Goal: Task Accomplishment & Management: Manage account settings

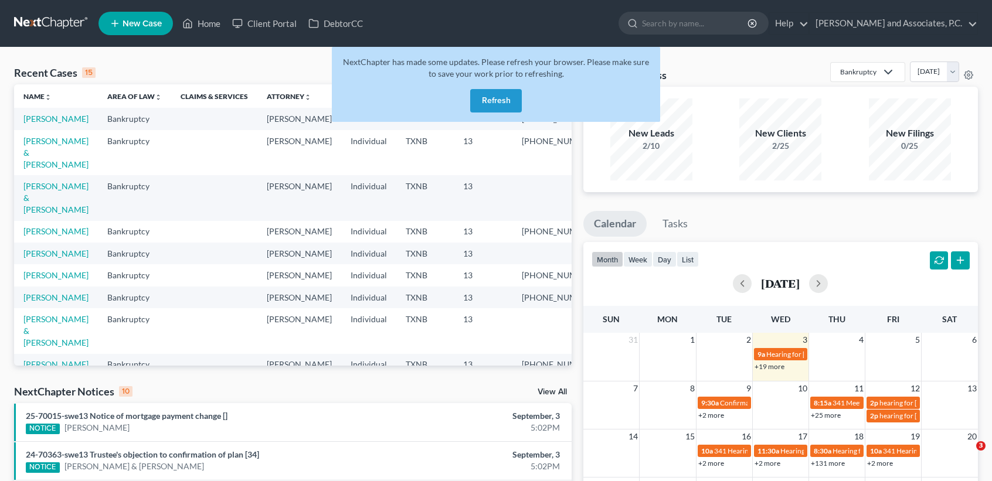
drag, startPoint x: 0, startPoint y: 0, endPoint x: 491, endPoint y: 100, distance: 500.9
click at [491, 100] on button "Refresh" at bounding box center [496, 100] width 52 height 23
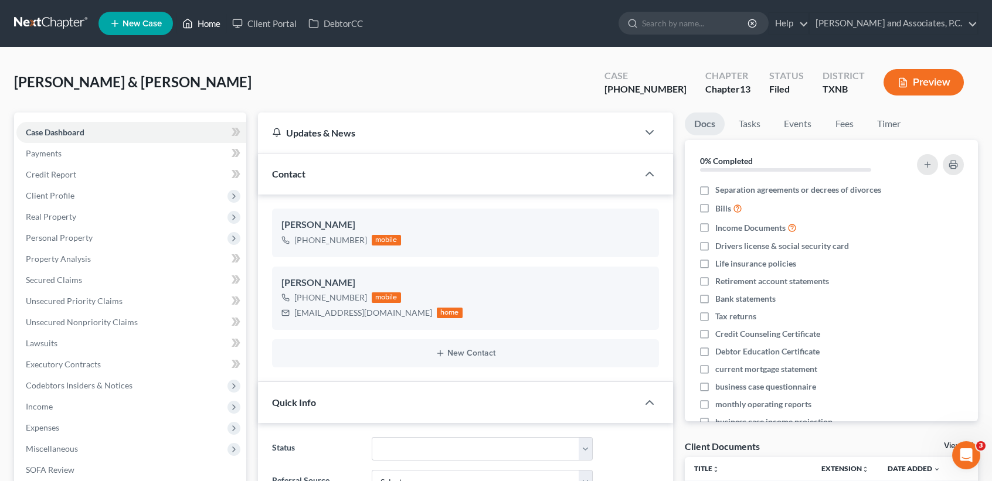
click at [193, 22] on icon at bounding box center [187, 23] width 11 height 14
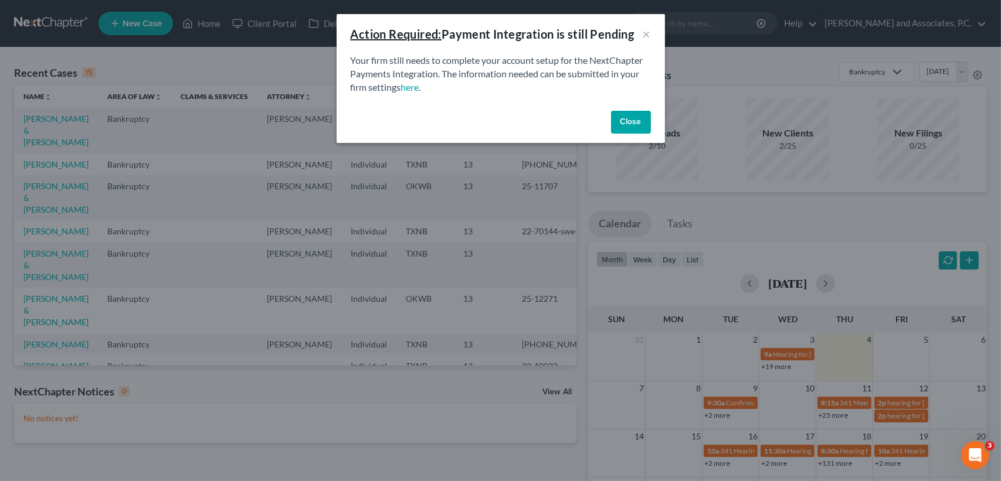
click at [639, 124] on button "Close" at bounding box center [631, 122] width 40 height 23
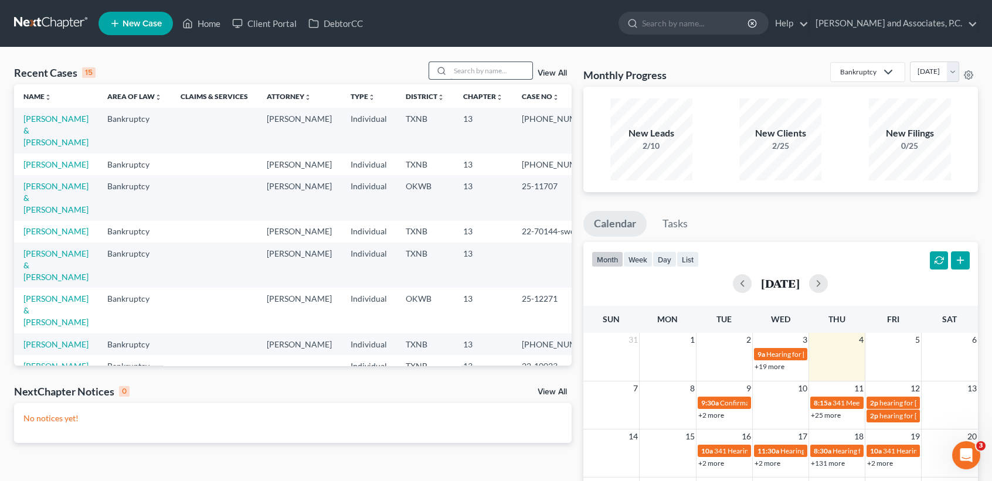
click at [473, 65] on div "Recent Cases 15 View All Name unfold_more expand_more expand_less Area of Law u…" at bounding box center [496, 352] width 992 height 609
click at [469, 63] on div "Recent Cases 15 View All Name unfold_more expand_more expand_less Area of Law u…" at bounding box center [496, 352] width 992 height 609
drag, startPoint x: 469, startPoint y: 63, endPoint x: 460, endPoint y: 67, distance: 10.2
click at [469, 63] on input "search" at bounding box center [491, 70] width 82 height 17
click at [454, 73] on input "search" at bounding box center [491, 70] width 82 height 17
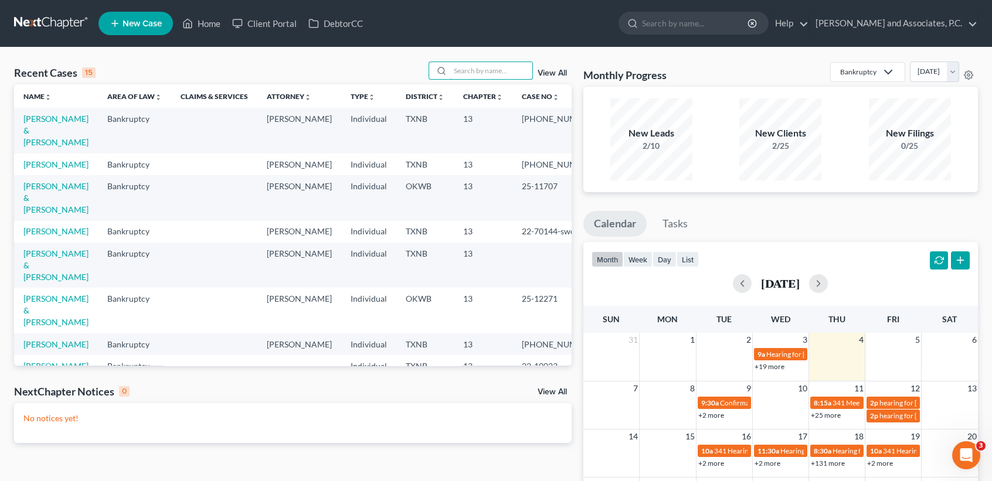
drag, startPoint x: 453, startPoint y: 70, endPoint x: 478, endPoint y: 55, distance: 28.7
click at [453, 69] on input "search" at bounding box center [491, 70] width 82 height 17
click at [512, 42] on nav "Home New Case Client Portal DebtorCC [PERSON_NAME] and Associates, P.C. [PERSON…" at bounding box center [496, 23] width 992 height 47
click at [491, 71] on input "search" at bounding box center [491, 70] width 82 height 17
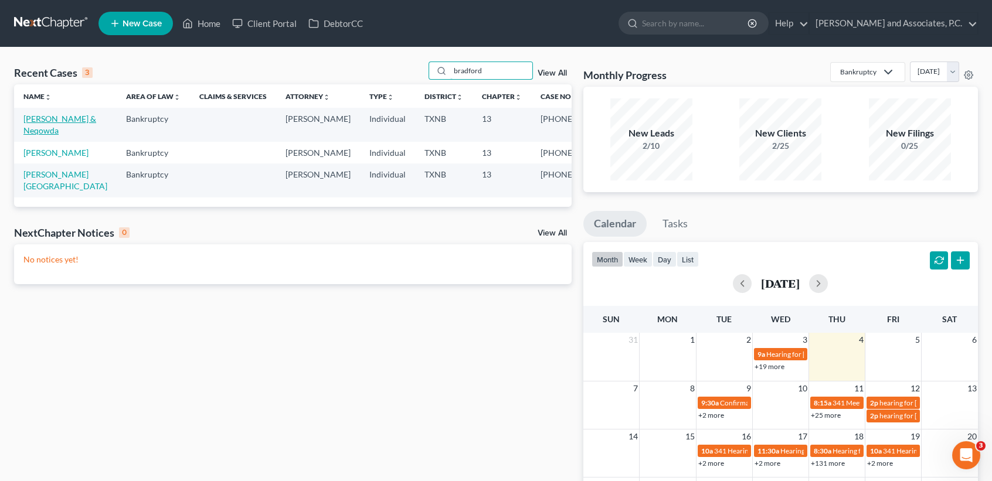
type input "bradford"
click at [39, 124] on link "[PERSON_NAME] & Neqowda" at bounding box center [59, 125] width 73 height 22
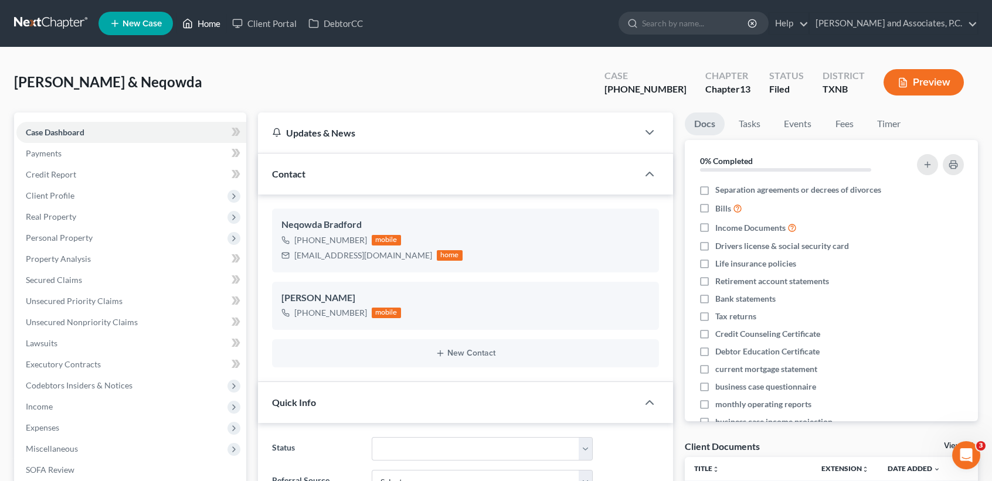
drag, startPoint x: 220, startPoint y: 23, endPoint x: 216, endPoint y: 18, distance: 6.7
click at [220, 23] on link "Home" at bounding box center [202, 23] width 50 height 21
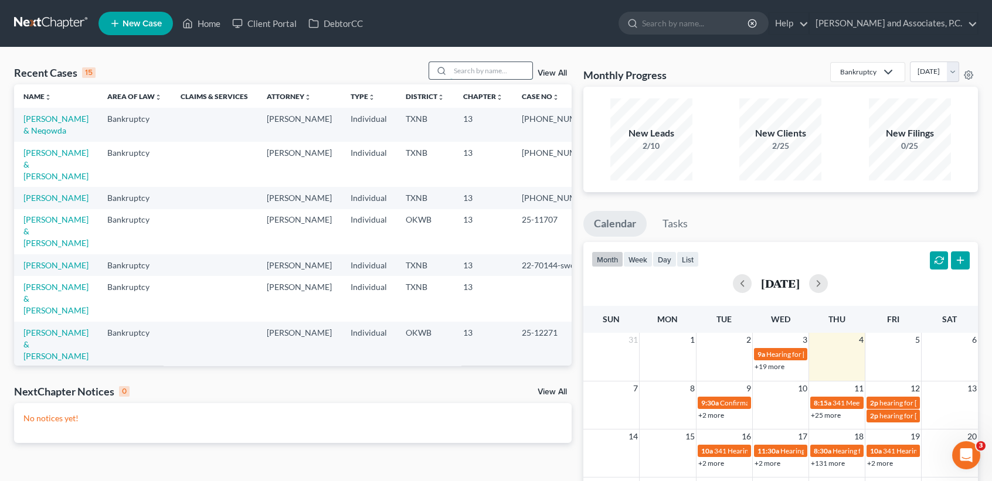
click at [457, 75] on input "search" at bounding box center [491, 70] width 82 height 17
click at [473, 74] on input "search" at bounding box center [491, 70] width 82 height 17
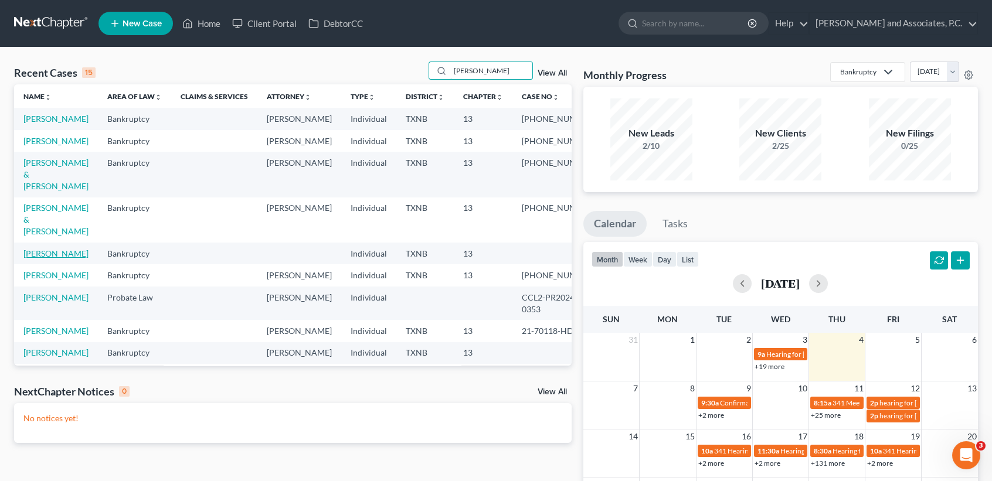
type input "[PERSON_NAME]"
click at [39, 259] on link "[PERSON_NAME]" at bounding box center [55, 254] width 65 height 10
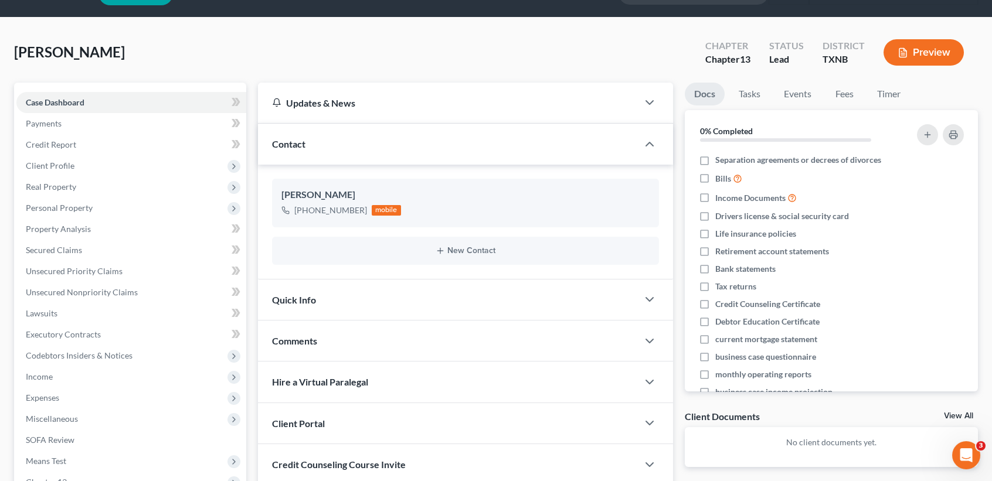
scroll to position [78, 0]
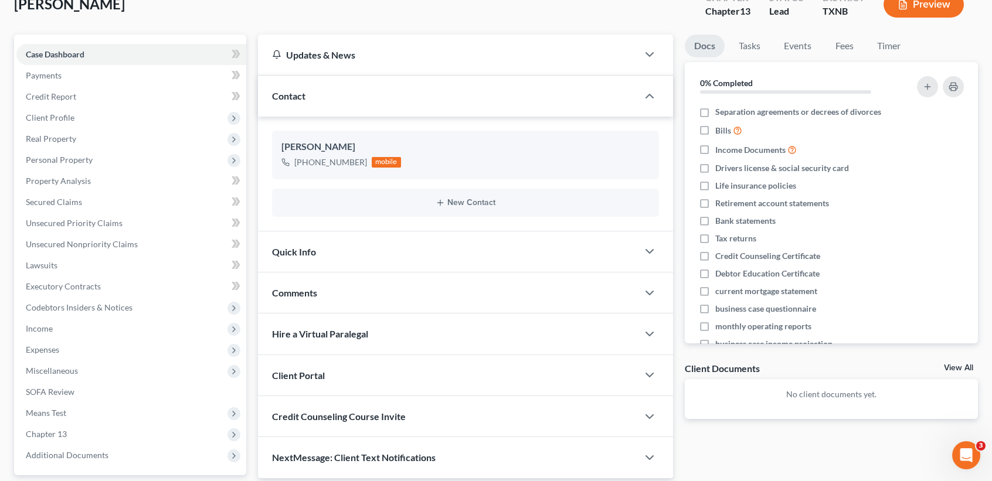
click at [415, 260] on div "Quick Info" at bounding box center [448, 252] width 380 height 40
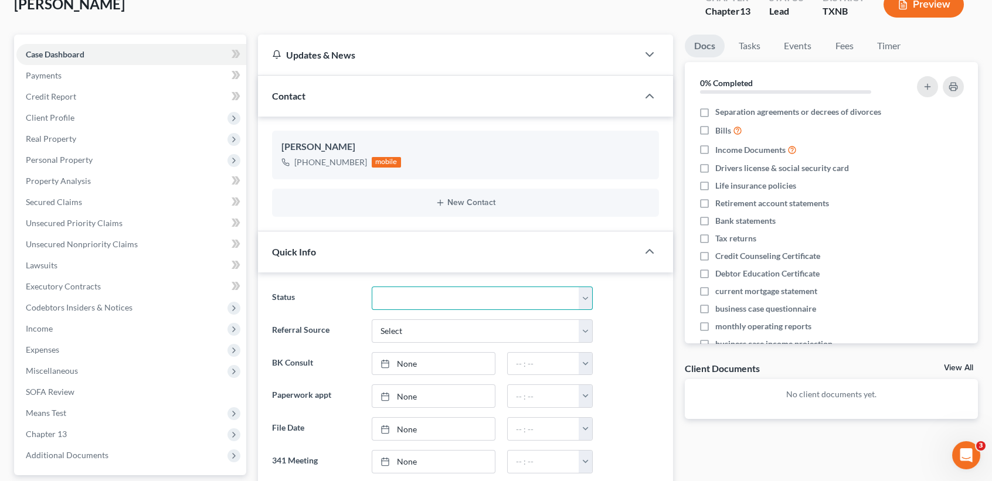
click at [399, 296] on select "Closed without Discharge Complete Converted to 7 Discharged Dismissed Filed Fin…" at bounding box center [482, 298] width 221 height 23
select select "7"
click at [372, 287] on select "Closed without Discharge Complete Converted to 7 Discharged Dismissed Filed Fin…" at bounding box center [482, 298] width 221 height 23
click at [420, 364] on link "[DATE]" at bounding box center [433, 364] width 123 height 22
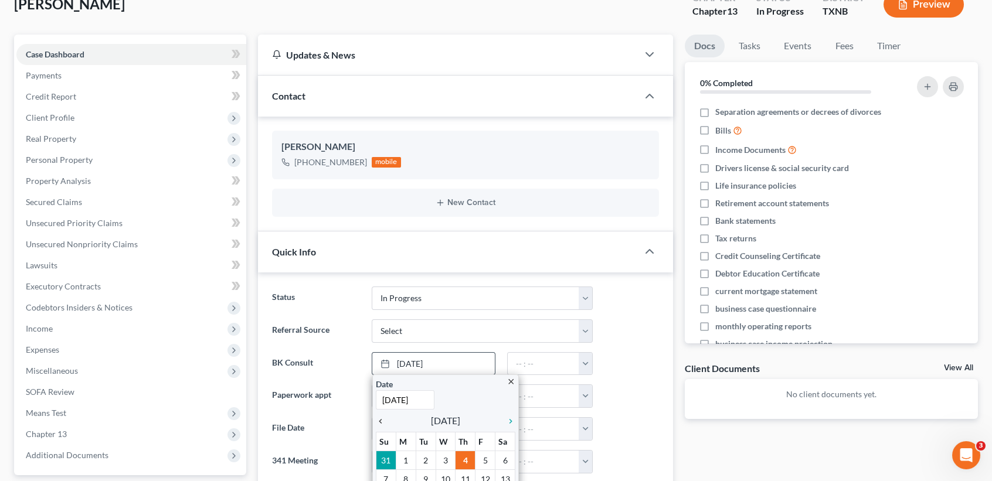
click at [379, 417] on icon "chevron_left" at bounding box center [383, 421] width 15 height 9
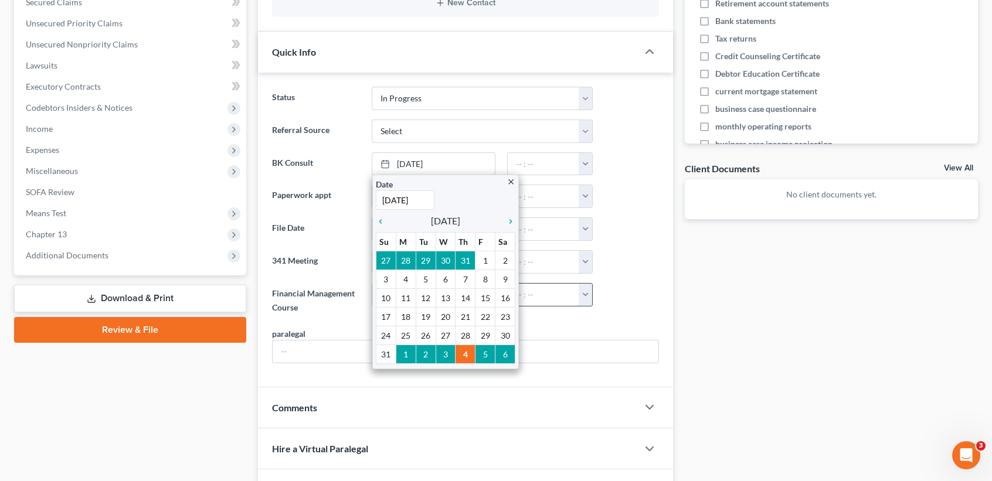
scroll to position [313, 0]
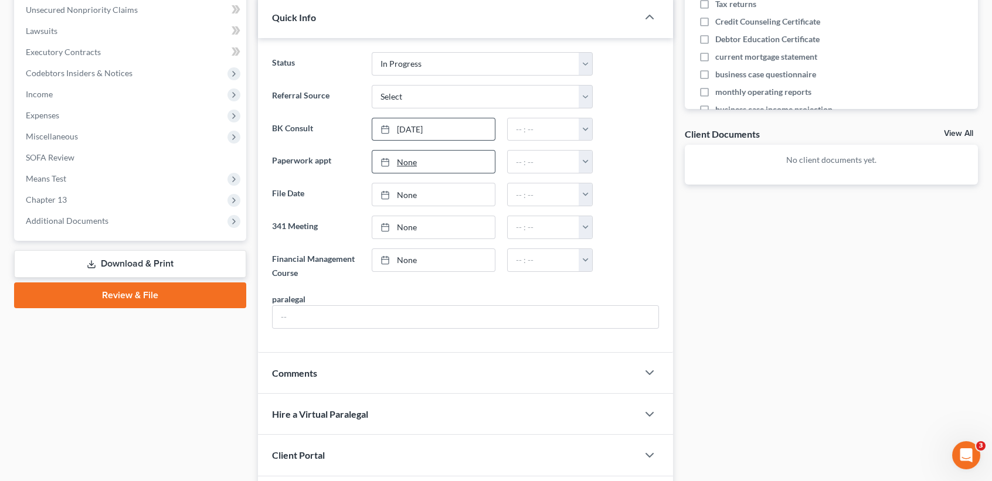
type input "[DATE]"
click at [414, 153] on link "None" at bounding box center [433, 162] width 123 height 22
click at [557, 167] on input "text" at bounding box center [544, 162] width 72 height 22
type input "9:30am"
click at [374, 315] on input "text" at bounding box center [466, 317] width 386 height 22
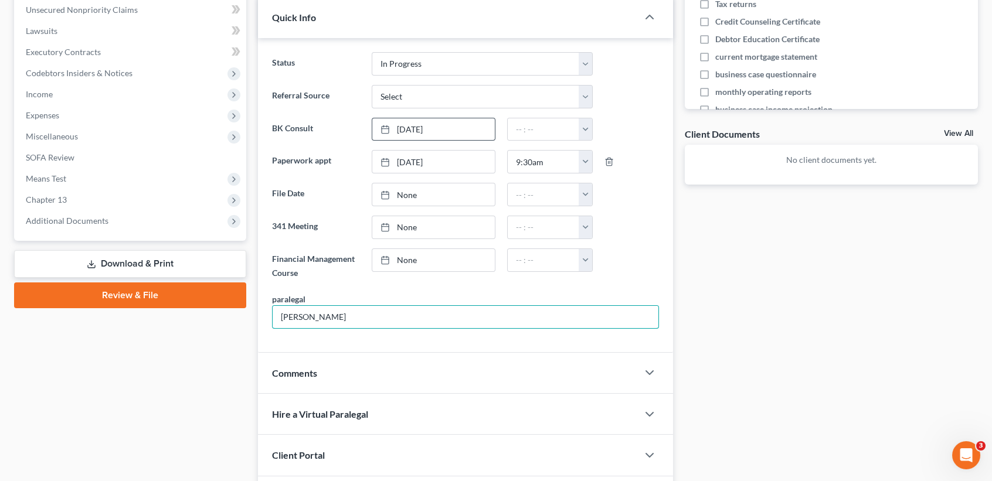
scroll to position [0, 0]
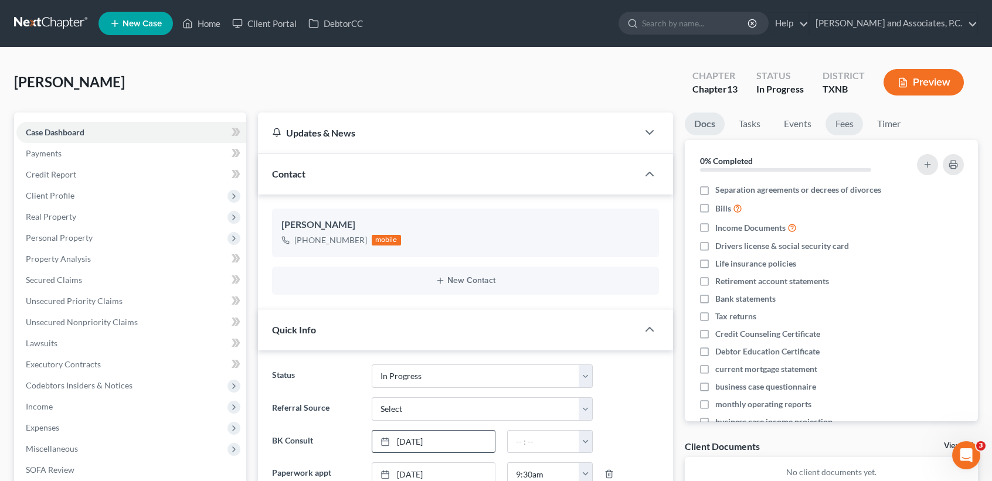
type input "[PERSON_NAME]"
click at [856, 130] on link "Fees" at bounding box center [845, 124] width 38 height 23
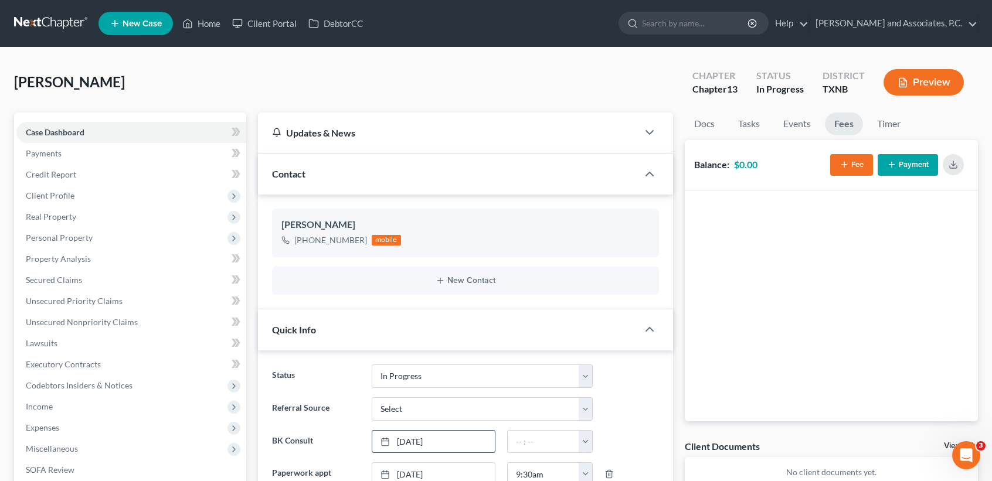
click at [863, 175] on button "Fee" at bounding box center [851, 165] width 43 height 22
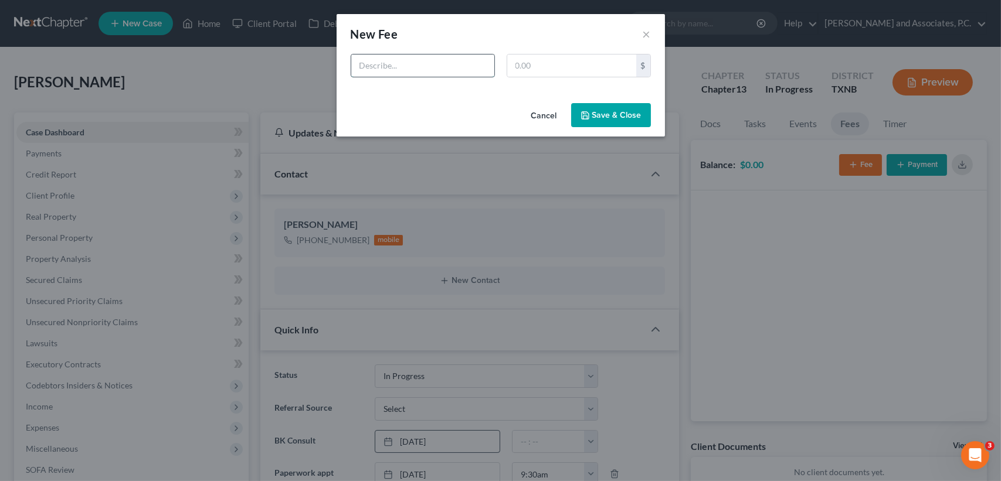
click at [448, 67] on input "text" at bounding box center [422, 66] width 143 height 22
type input "Chapter 13 Bankruptcy"
type input "688.00"
click at [605, 114] on button "Save & Close" at bounding box center [611, 115] width 80 height 25
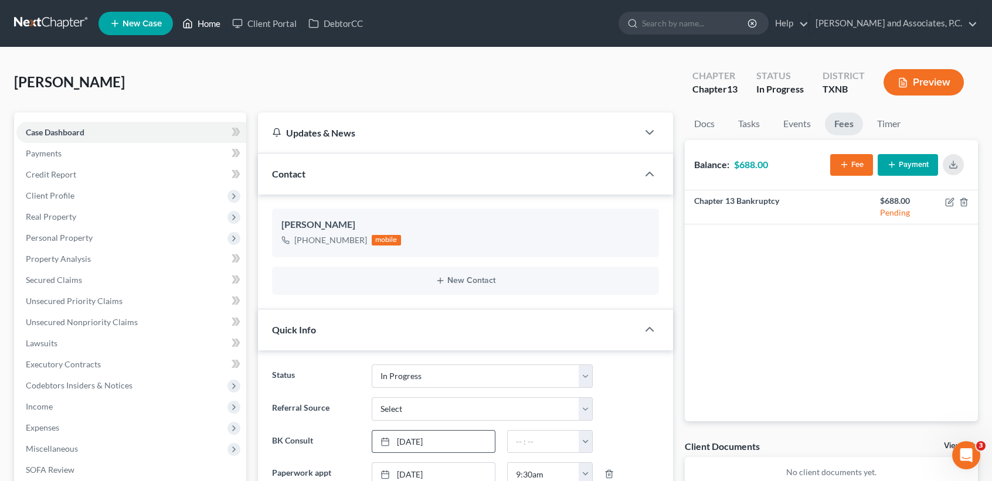
click at [206, 33] on link "Home" at bounding box center [202, 23] width 50 height 21
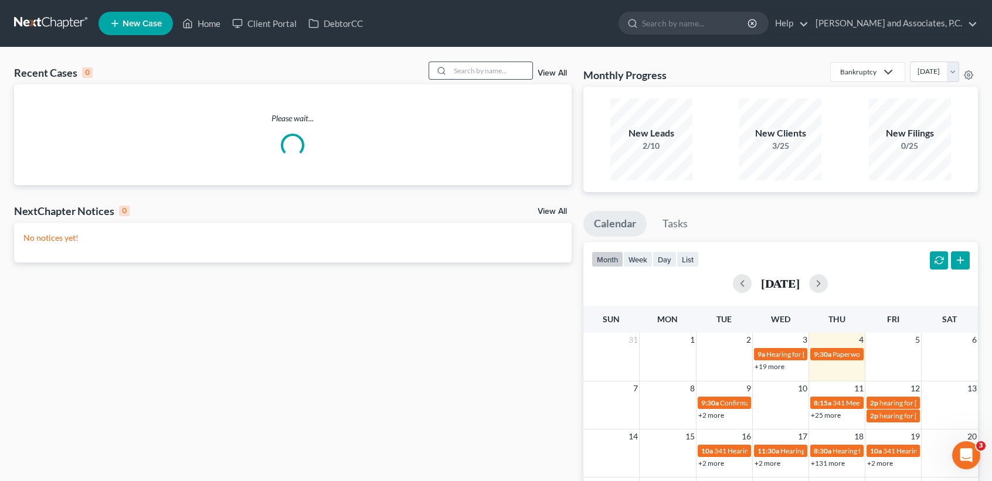
click at [467, 66] on input "search" at bounding box center [491, 70] width 82 height 17
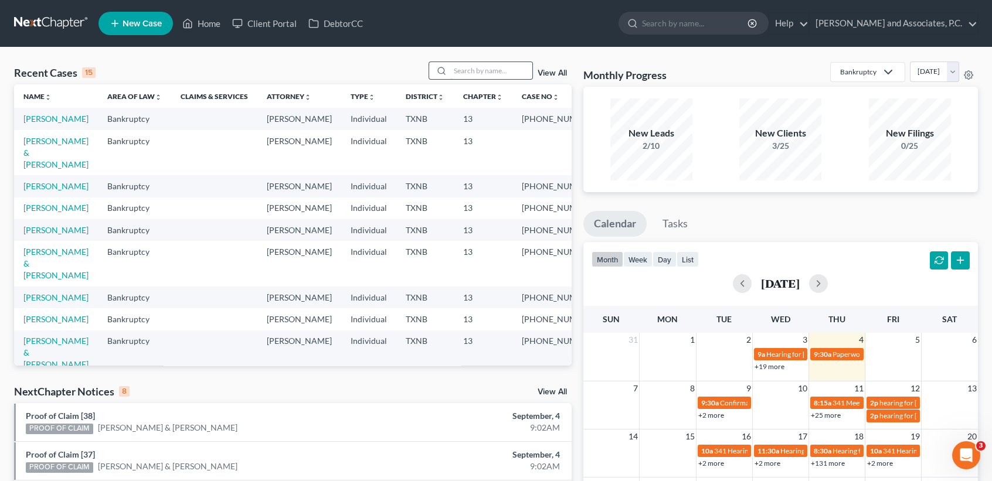
click at [511, 67] on input "search" at bounding box center [491, 70] width 82 height 17
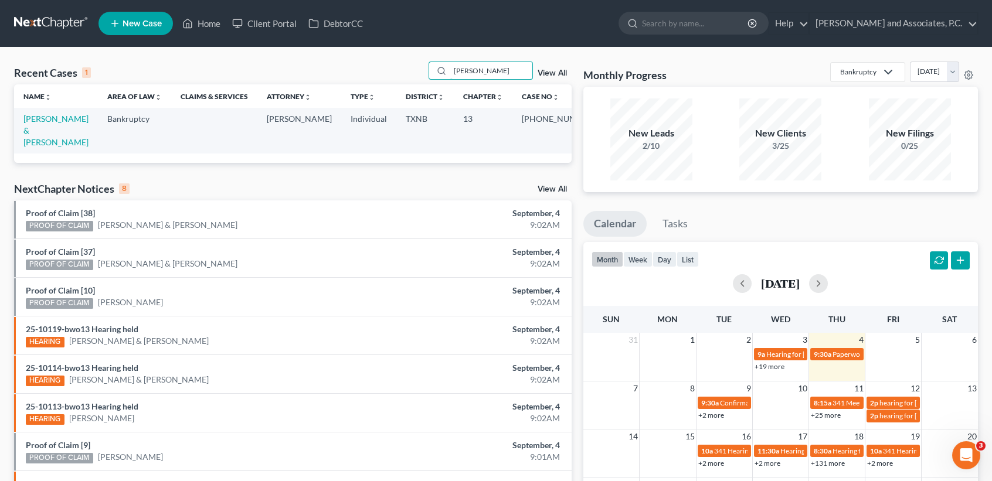
type input "[PERSON_NAME]"
click at [47, 126] on td "[PERSON_NAME] & [PERSON_NAME]" at bounding box center [56, 130] width 84 height 45
click at [45, 135] on link "[PERSON_NAME] & [PERSON_NAME]" at bounding box center [55, 130] width 65 height 33
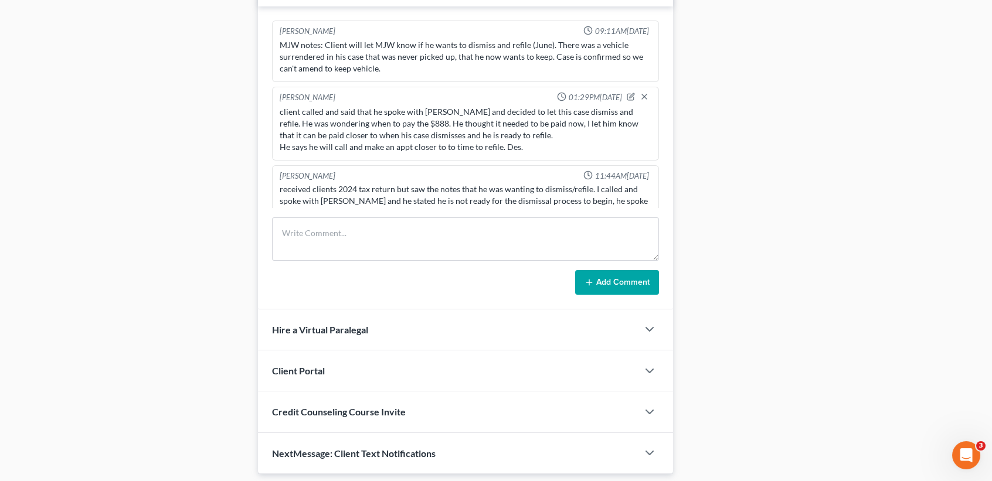
scroll to position [808, 0]
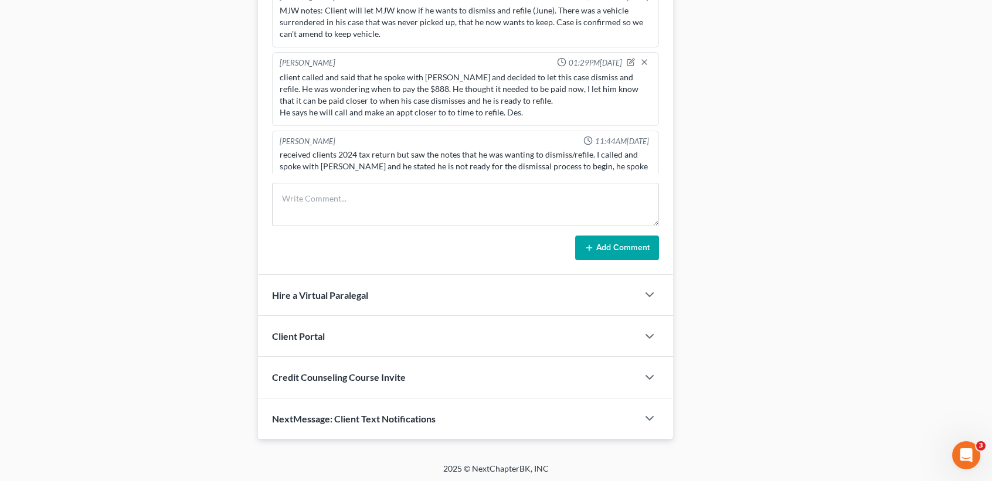
click at [548, 225] on form "Add Comment" at bounding box center [465, 221] width 387 height 77
click at [552, 217] on textarea at bounding box center [465, 204] width 387 height 43
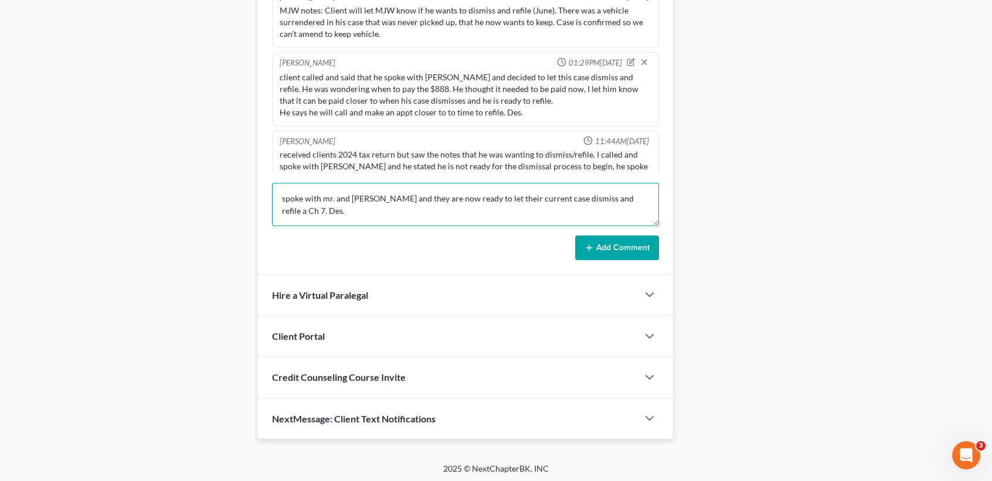
click at [547, 219] on textarea "spoke with mr. and [PERSON_NAME] and they are now ready to let their current ca…" at bounding box center [465, 204] width 387 height 43
type textarea "spoke with mr. and [PERSON_NAME] and they are now ready to let their current ca…"
click at [598, 241] on button "Add Comment" at bounding box center [617, 248] width 84 height 25
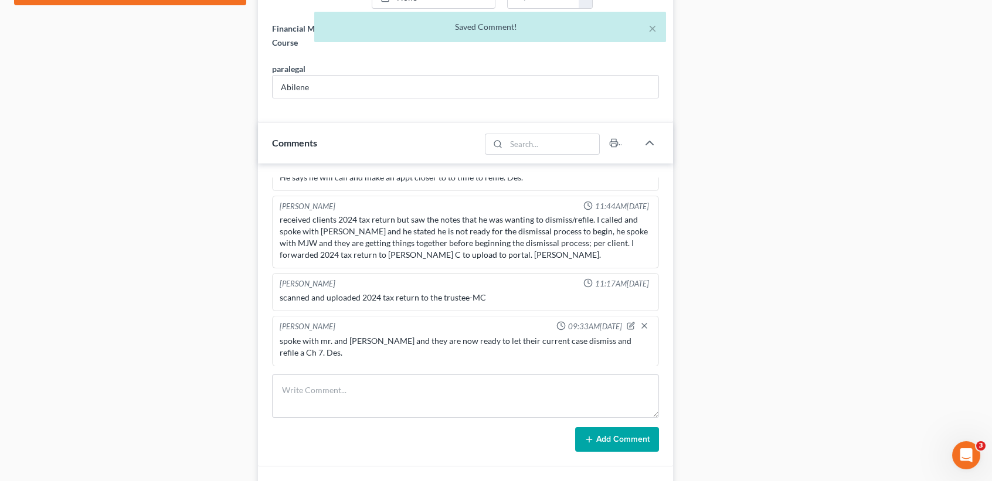
scroll to position [704, 0]
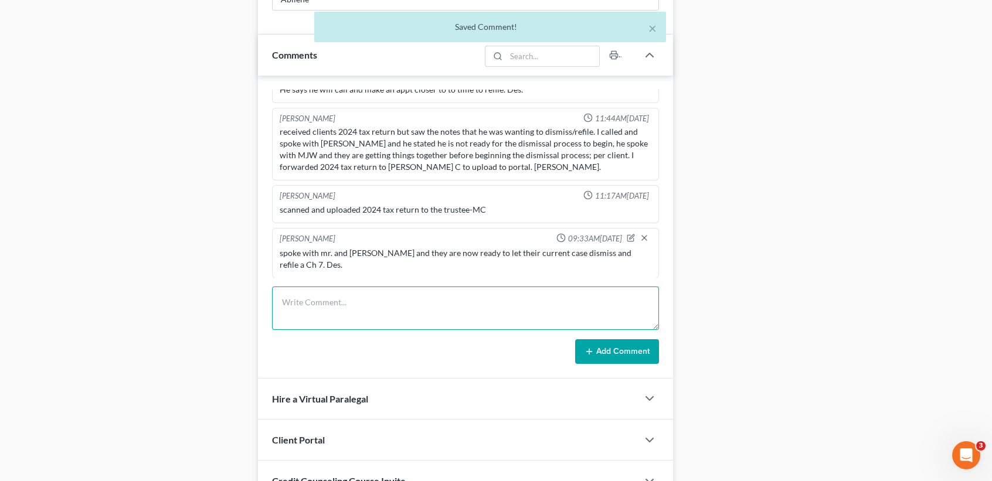
click at [440, 325] on textarea at bounding box center [465, 308] width 387 height 43
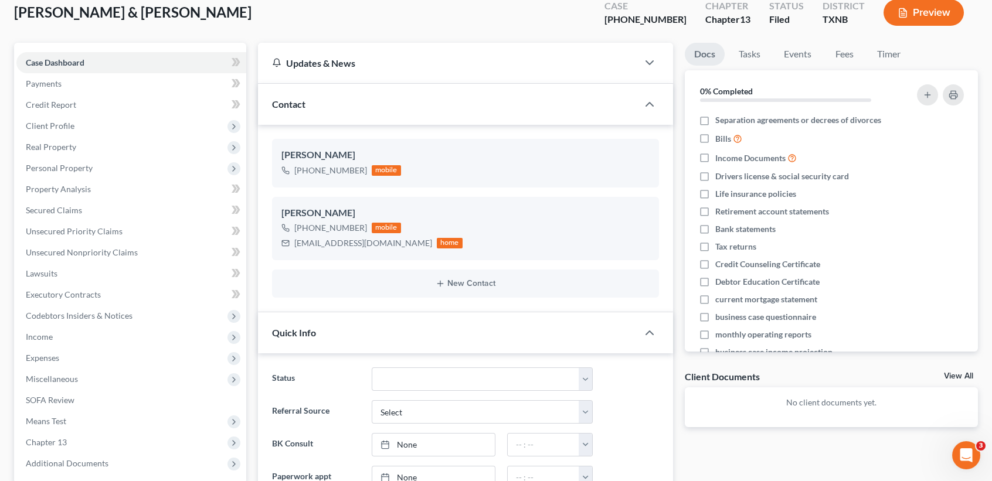
scroll to position [0, 0]
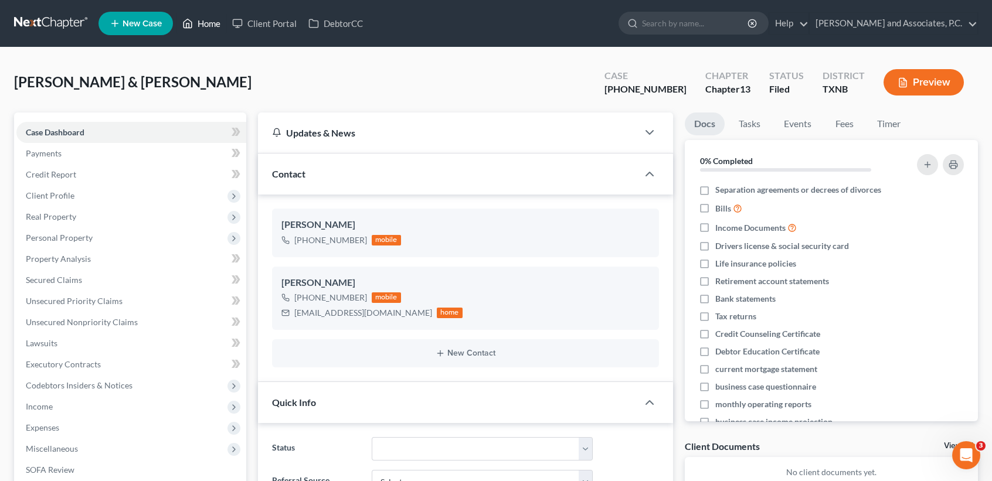
click at [208, 22] on link "Home" at bounding box center [202, 23] width 50 height 21
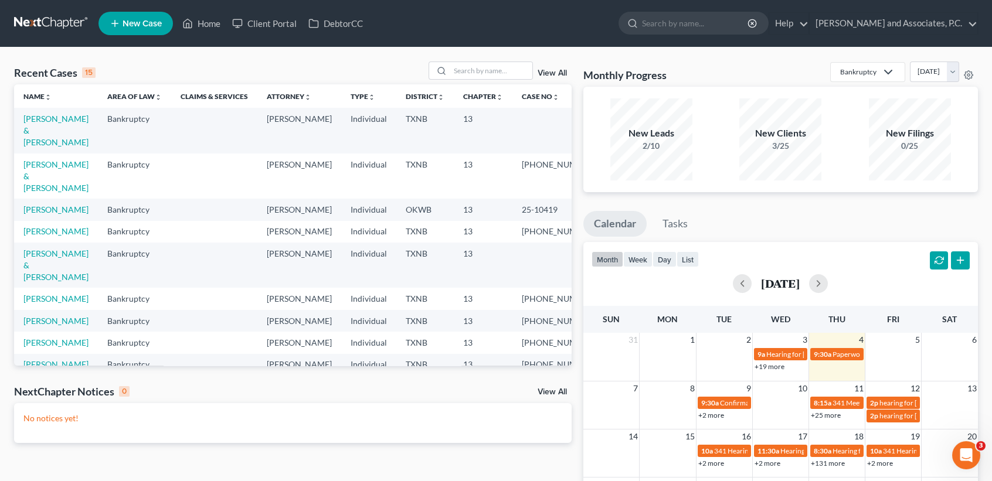
click at [491, 61] on div "Recent Cases 15 View All Name unfold_more expand_more expand_less Area of Law u…" at bounding box center [496, 352] width 992 height 609
